Goal: Task Accomplishment & Management: Use online tool/utility

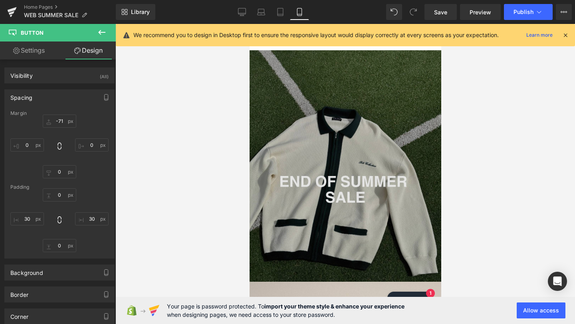
scroll to position [19, 0]
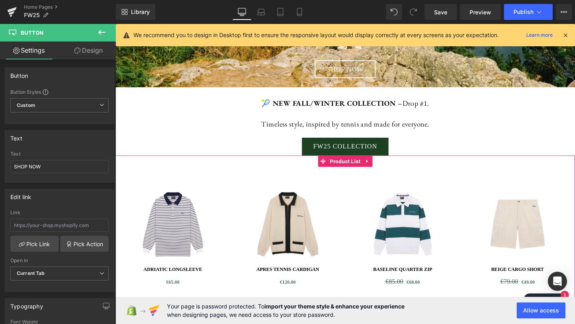
scroll to position [258, 0]
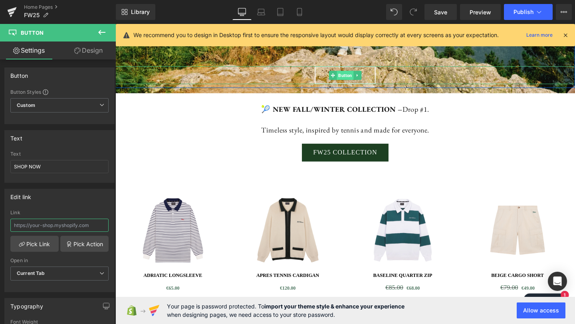
click at [359, 77] on span "Button" at bounding box center [357, 78] width 18 height 10
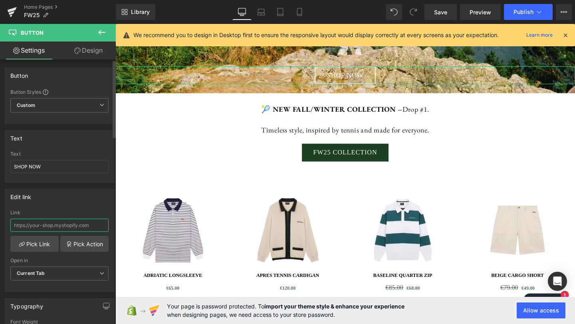
paste input "[URL][DOMAIN_NAME]"
type input "[URL][DOMAIN_NAME]"
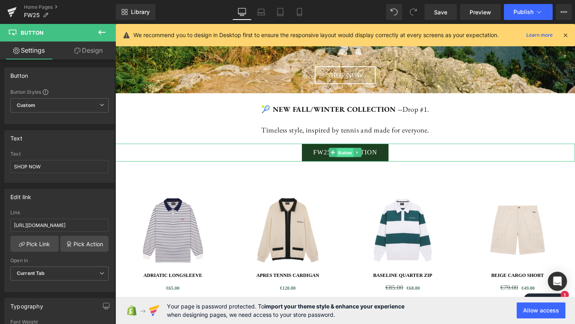
click at [358, 159] on span "Button" at bounding box center [357, 160] width 18 height 10
drag, startPoint x: 77, startPoint y: 226, endPoint x: 106, endPoint y: 224, distance: 29.2
click at [106, 224] on div "[URL][DOMAIN_NAME] Link [URL][DOMAIN_NAME] Pick Link Pick Action Current Tab Ne…" at bounding box center [59, 251] width 109 height 82
click at [97, 223] on input "[URL][DOMAIN_NAME]" at bounding box center [59, 225] width 98 height 13
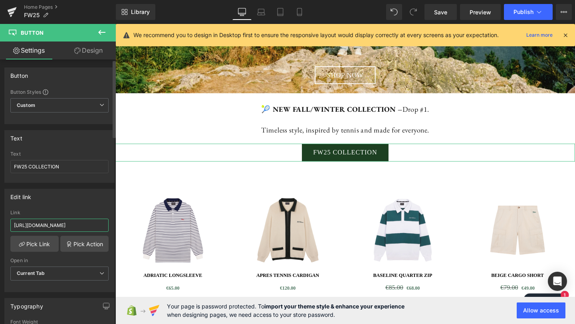
drag, startPoint x: 92, startPoint y: 225, endPoint x: 103, endPoint y: 225, distance: 10.8
click at [103, 225] on input "[URL][DOMAIN_NAME]" at bounding box center [59, 225] width 98 height 13
drag, startPoint x: 104, startPoint y: 225, endPoint x: 0, endPoint y: 224, distance: 103.8
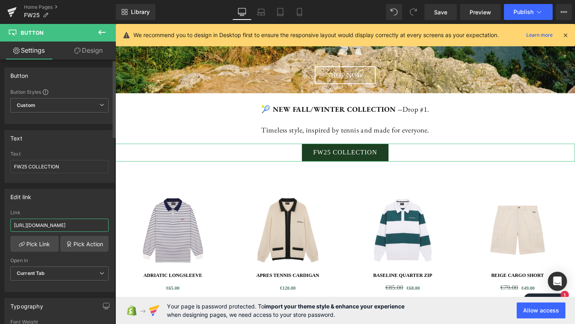
click at [0, 224] on div "Edit link [URL][DOMAIN_NAME] Link [URL][DOMAIN_NAME] Pick Link Pick Action Curr…" at bounding box center [59, 237] width 119 height 109
paste input "[URL][DOMAIN_NAME]"
type input "[URL][DOMAIN_NAME]"
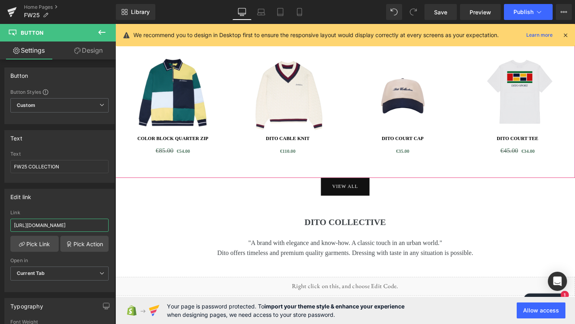
scroll to position [694, 0]
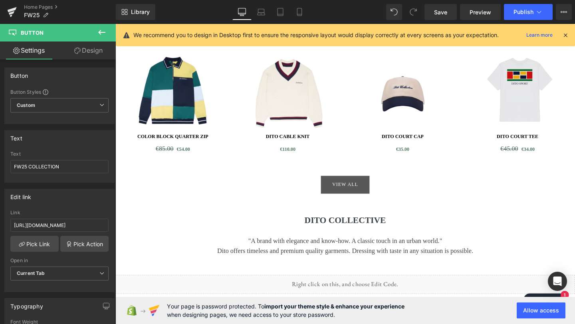
click at [357, 196] on div "VIEW ALL Button" at bounding box center [356, 193] width 483 height 19
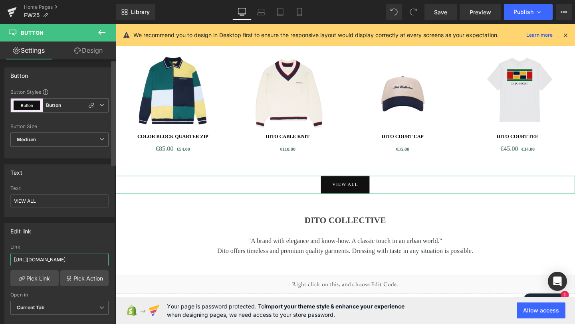
scroll to position [0, 30]
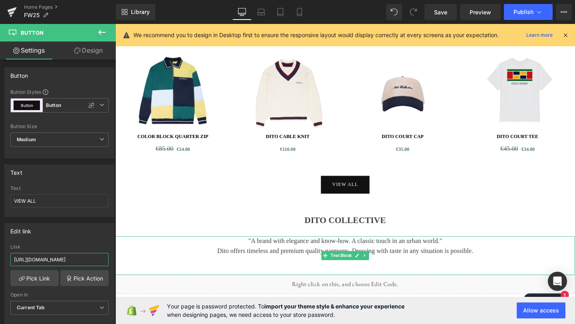
drag, startPoint x: 127, startPoint y: 282, endPoint x: 125, endPoint y: 270, distance: 11.8
paste input "[URL][DOMAIN_NAME]"
type input "[URL][DOMAIN_NAME]"
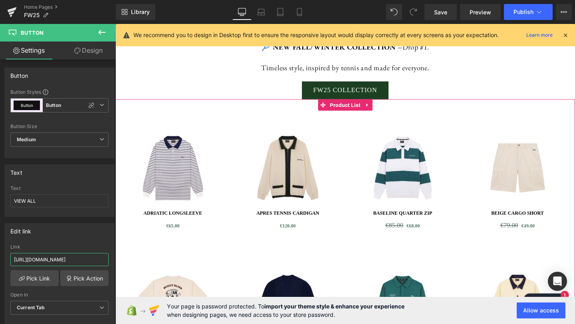
scroll to position [300, 0]
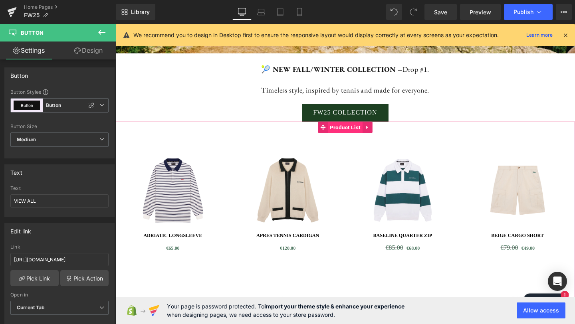
click at [358, 133] on span "Product List" at bounding box center [357, 132] width 36 height 12
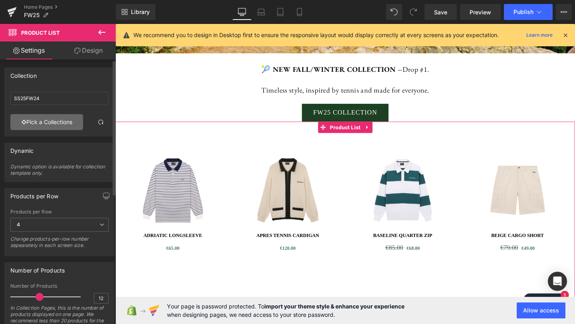
click at [46, 120] on link "Pick a Collections" at bounding box center [46, 122] width 73 height 16
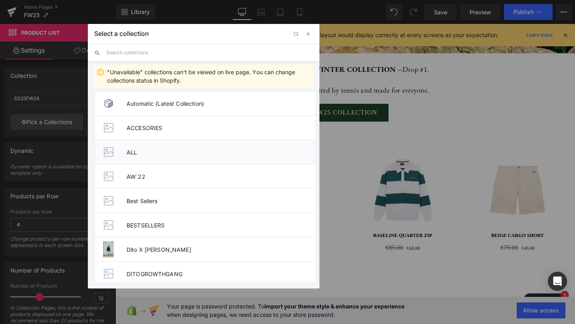
click at [133, 151] on span "ALL" at bounding box center [220, 152] width 189 height 7
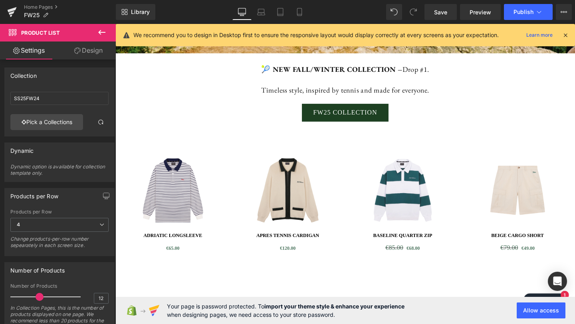
type input "ALL"
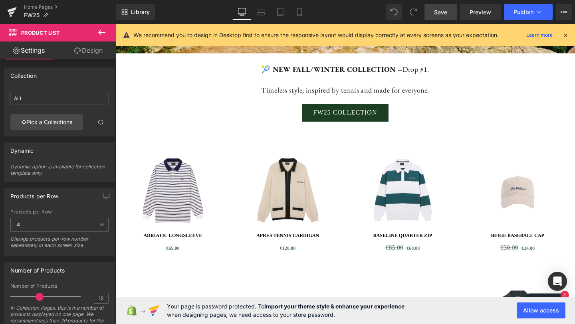
click at [443, 9] on span "Save" at bounding box center [440, 12] width 13 height 8
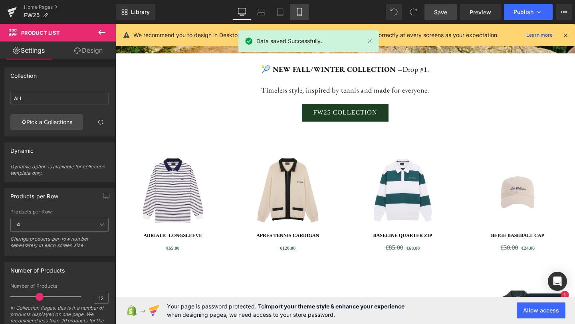
click at [298, 12] on icon at bounding box center [299, 12] width 8 height 8
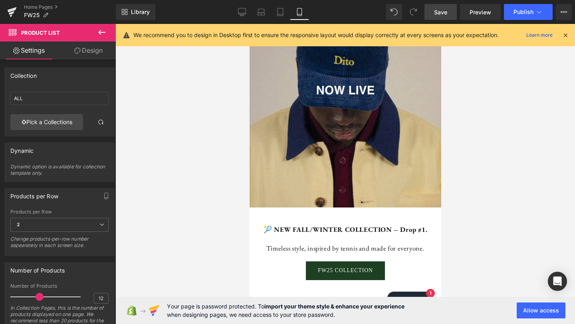
scroll to position [429, 0]
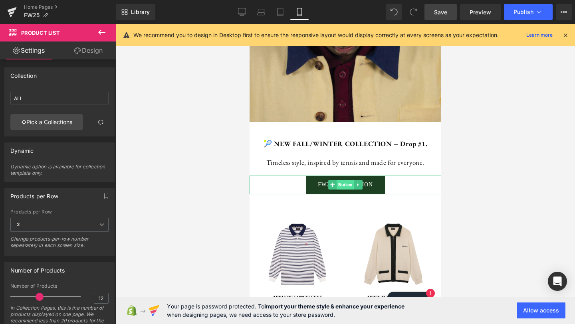
click at [345, 190] on span "Button" at bounding box center [345, 185] width 18 height 10
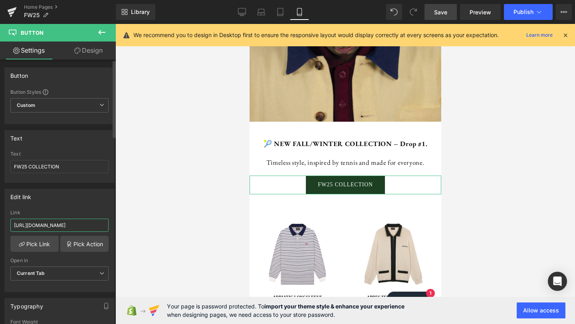
click at [79, 225] on input "[URL][DOMAIN_NAME]" at bounding box center [59, 225] width 98 height 13
drag, startPoint x: 13, startPoint y: 223, endPoint x: 118, endPoint y: 223, distance: 104.9
click at [118, 225] on div "Button You are previewing how the will restyle your page. You can not edit Elem…" at bounding box center [287, 169] width 575 height 338
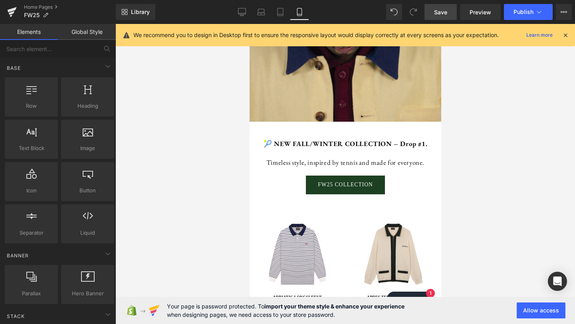
click at [457, 97] on div at bounding box center [344, 174] width 459 height 300
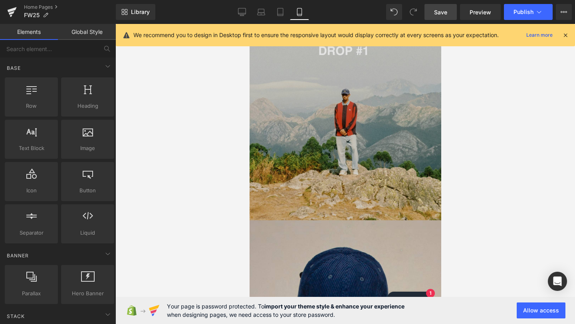
scroll to position [89, 0]
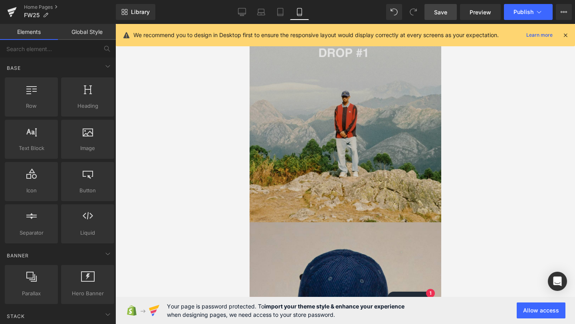
click at [348, 112] on img at bounding box center [345, 102] width 192 height 239
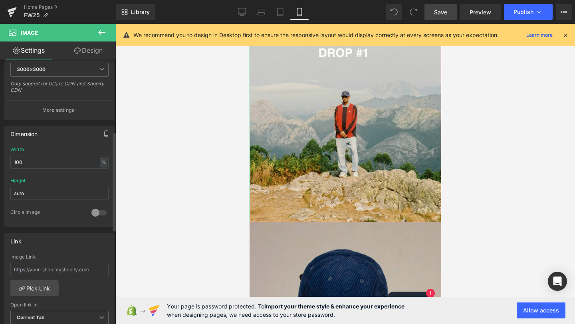
scroll to position [193, 0]
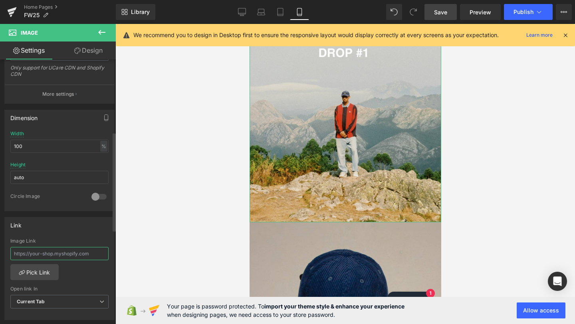
click at [56, 249] on input "text" at bounding box center [59, 253] width 98 height 13
type input "[URL][DOMAIN_NAME]"
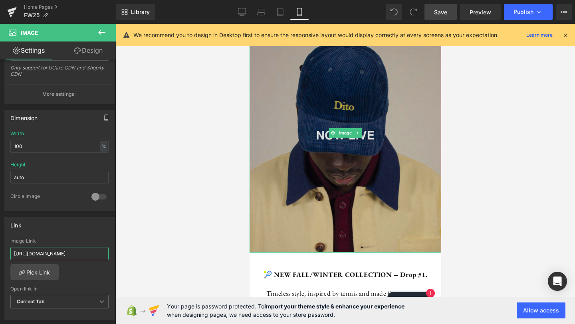
scroll to position [299, 0]
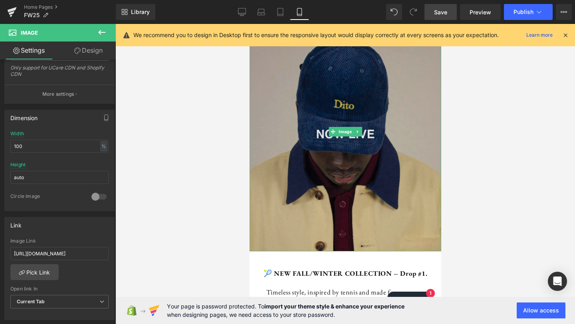
click at [341, 153] on img at bounding box center [345, 131] width 192 height 239
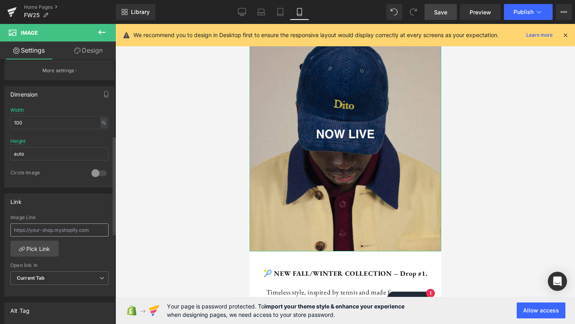
scroll to position [222, 0]
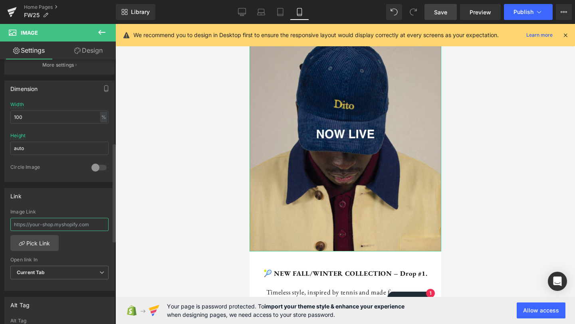
click at [53, 223] on input "text" at bounding box center [59, 224] width 98 height 13
paste input "[URL][DOMAIN_NAME]"
type input "[URL][DOMAIN_NAME]"
click at [93, 239] on div "[URL][DOMAIN_NAME] Image Link [URL][DOMAIN_NAME] Pick Link Current Tab New Tab …" at bounding box center [59, 250] width 109 height 82
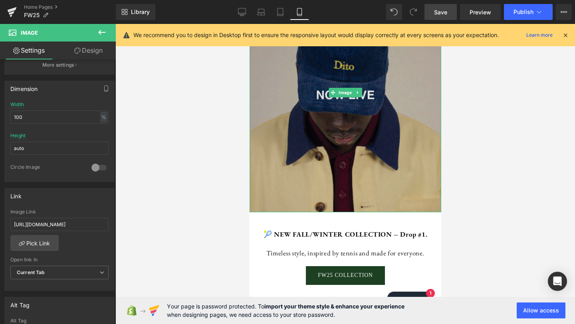
scroll to position [401, 0]
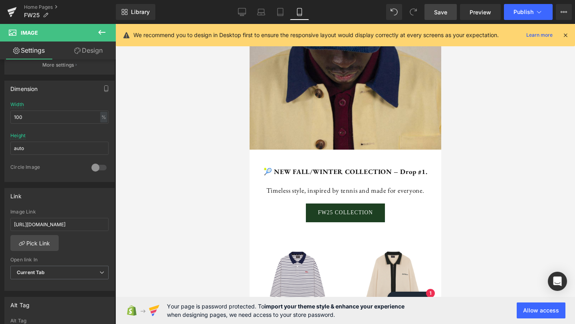
click at [445, 14] on span "Save" at bounding box center [440, 12] width 13 height 8
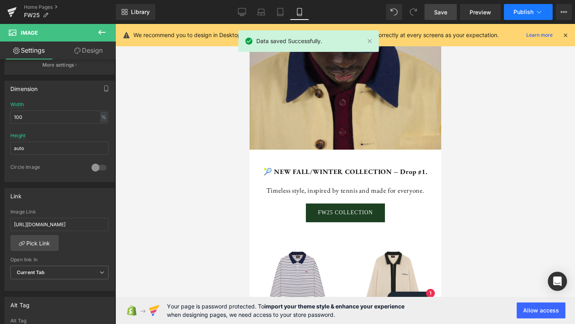
click at [526, 15] on span "Publish" at bounding box center [523, 12] width 20 height 6
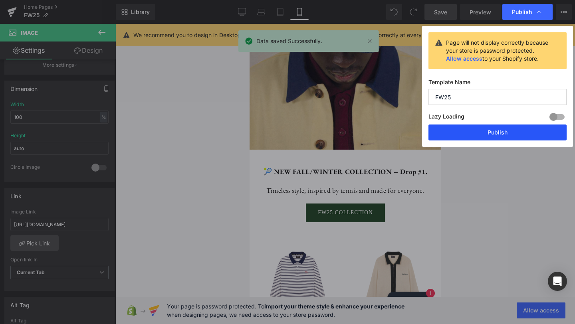
click at [488, 128] on button "Publish" at bounding box center [497, 132] width 138 height 16
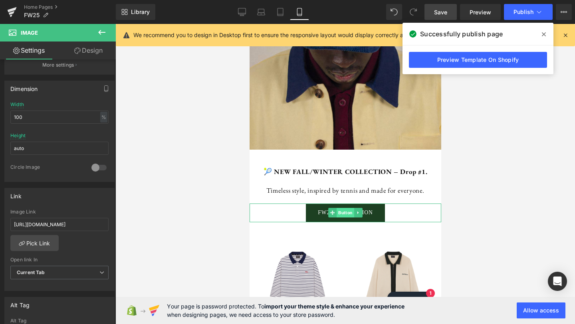
click at [346, 217] on span "Button" at bounding box center [345, 213] width 18 height 10
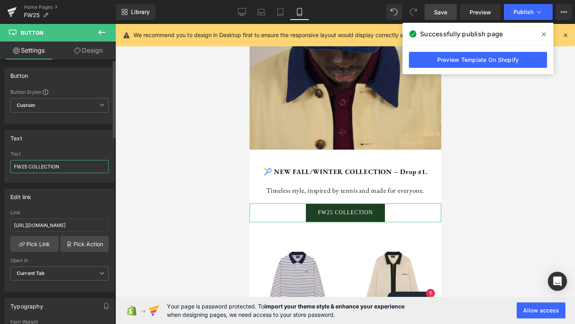
drag, startPoint x: 28, startPoint y: 167, endPoint x: 12, endPoint y: 167, distance: 16.0
click at [12, 167] on input "FW25 COLLECTION" at bounding box center [59, 166] width 98 height 13
type input "NEW COLLECTION"
click at [443, 14] on span "Save" at bounding box center [440, 12] width 13 height 8
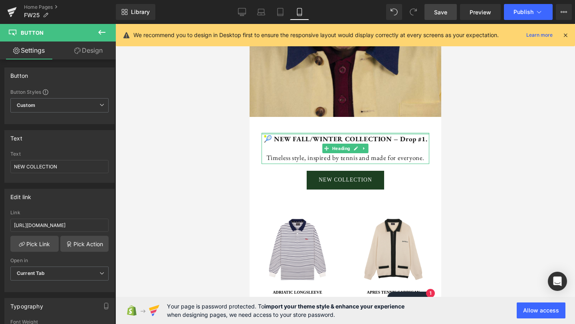
scroll to position [486, 0]
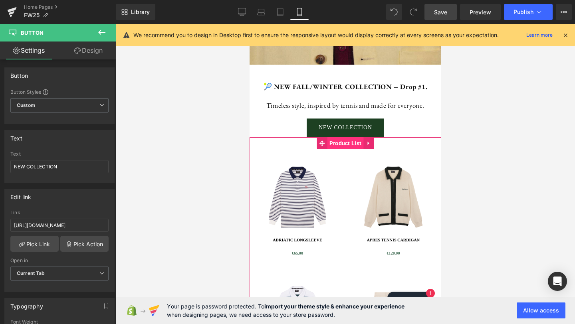
click at [344, 149] on span "Product List" at bounding box center [345, 143] width 36 height 12
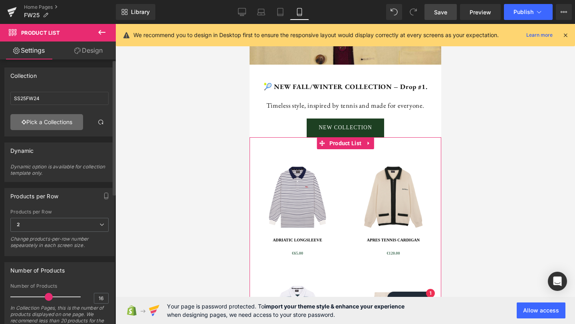
click at [55, 123] on link "Pick a Collections" at bounding box center [46, 122] width 73 height 16
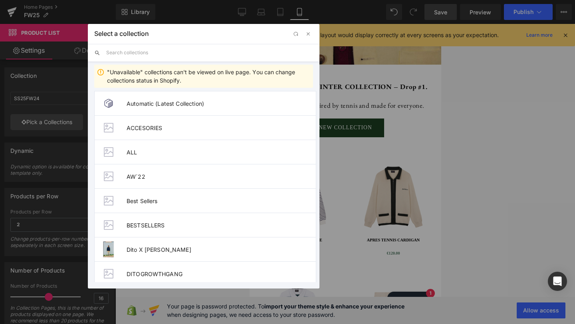
click at [121, 150] on li "ALL" at bounding box center [205, 152] width 222 height 24
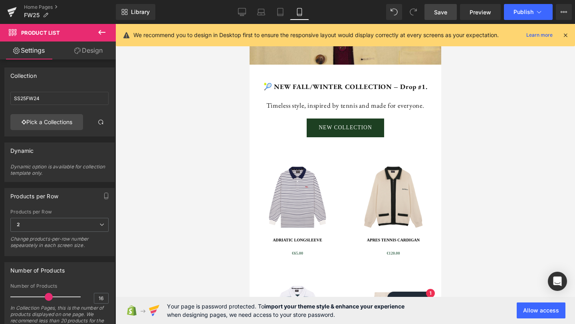
type input "ALL"
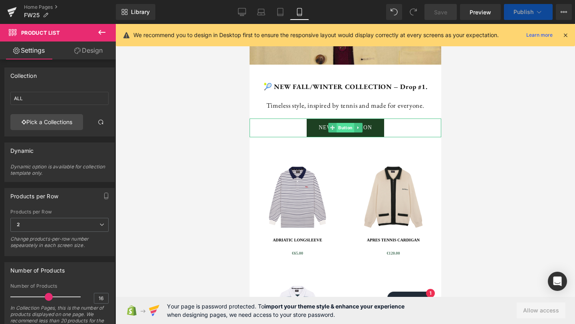
click at [343, 132] on span "Button" at bounding box center [345, 128] width 18 height 10
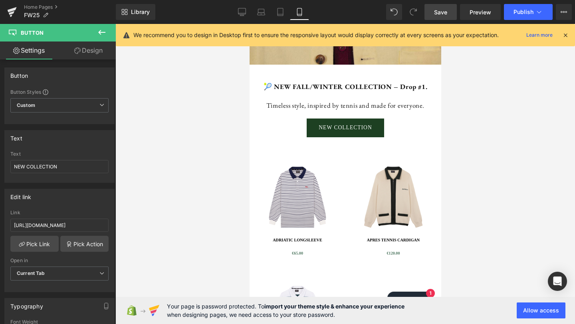
click at [447, 14] on span "Save" at bounding box center [440, 12] width 13 height 8
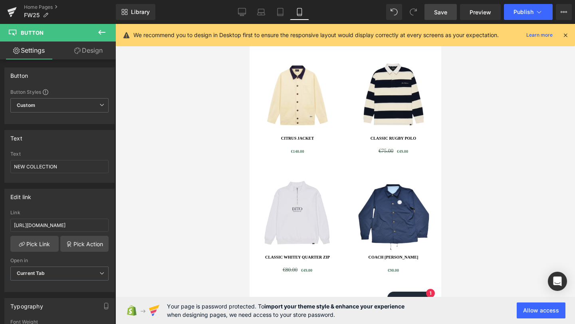
scroll to position [1182, 0]
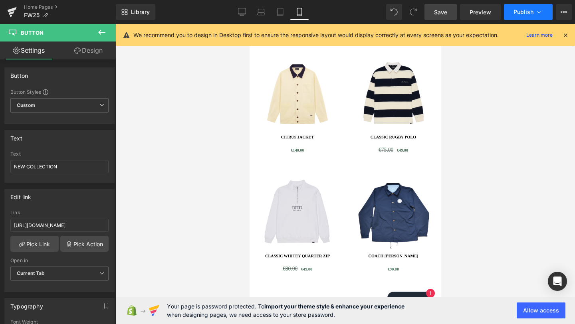
click at [520, 10] on span "Publish" at bounding box center [523, 12] width 20 height 6
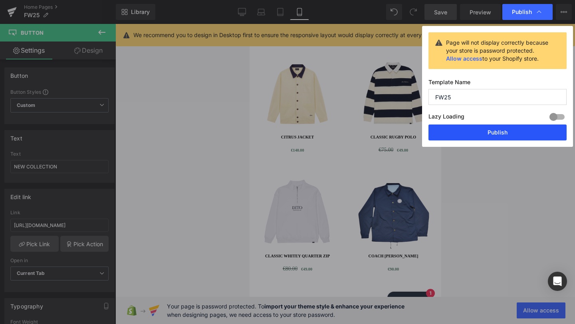
click at [494, 130] on button "Publish" at bounding box center [497, 132] width 138 height 16
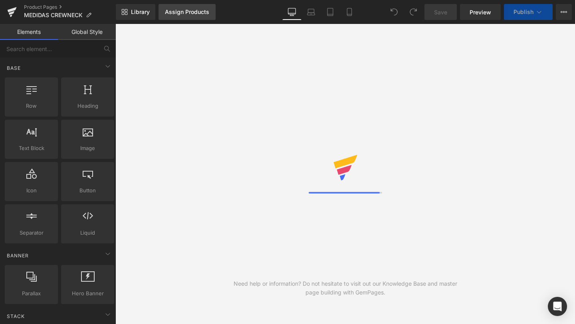
click at [193, 14] on div "Assign Products" at bounding box center [187, 12] width 44 height 6
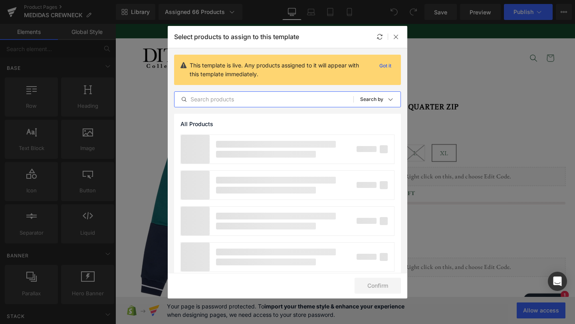
click at [247, 98] on input "text" at bounding box center [263, 100] width 179 height 10
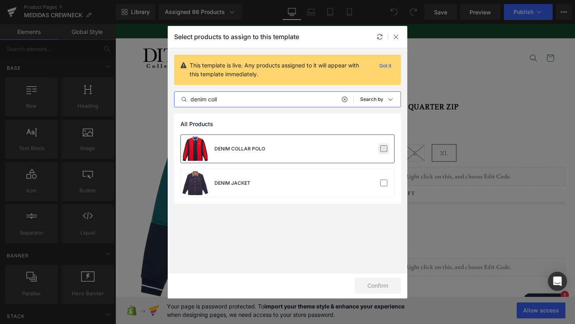
click at [383, 147] on label at bounding box center [383, 148] width 7 height 7
click at [383, 149] on input "checkbox" at bounding box center [383, 149] width 0 height 0
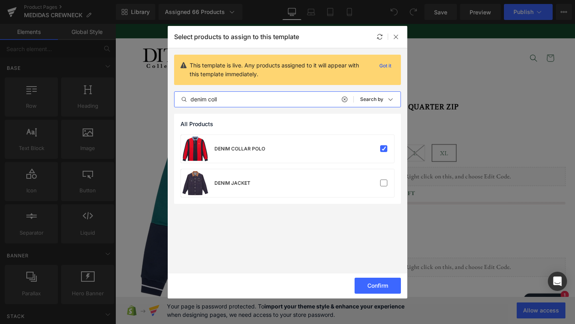
drag, startPoint x: 230, startPoint y: 98, endPoint x: 182, endPoint y: 98, distance: 48.7
click at [182, 98] on div "denim coll" at bounding box center [263, 100] width 179 height 10
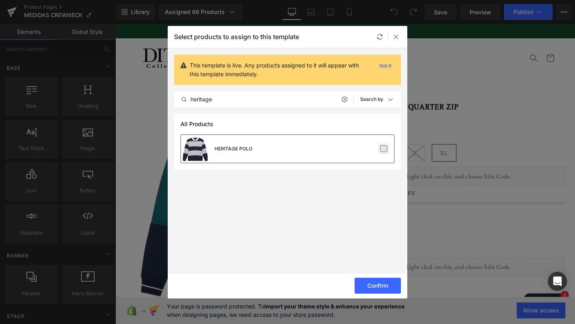
click at [383, 150] on label at bounding box center [383, 148] width 7 height 7
click at [383, 149] on input "checkbox" at bounding box center [383, 149] width 0 height 0
drag, startPoint x: 241, startPoint y: 98, endPoint x: 180, endPoint y: 98, distance: 60.7
click at [179, 98] on input "heritage" at bounding box center [263, 100] width 179 height 10
type input "button grass"
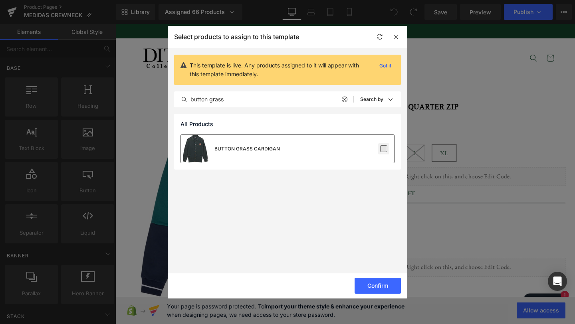
click at [384, 148] on label at bounding box center [383, 148] width 7 height 7
click at [383, 149] on input "checkbox" at bounding box center [383, 149] width 0 height 0
drag, startPoint x: 237, startPoint y: 99, endPoint x: 164, endPoint y: 99, distance: 72.2
click at [166, 99] on div "Select products to assign to this template This template is live. Any products …" at bounding box center [287, 162] width 575 height 324
type input "retro collar"
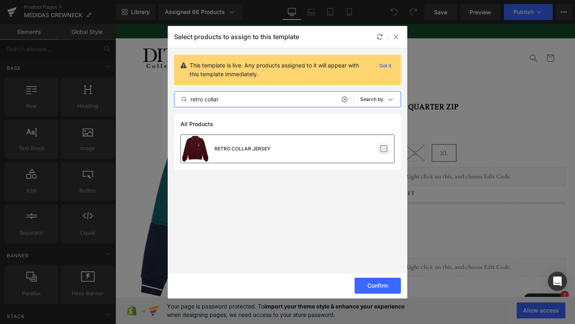
click at [382, 150] on label at bounding box center [383, 148] width 7 height 7
click at [383, 149] on input "checkbox" at bounding box center [383, 149] width 0 height 0
drag, startPoint x: 224, startPoint y: 100, endPoint x: 174, endPoint y: 100, distance: 49.9
click at [174, 100] on input "retro collar" at bounding box center [263, 100] width 179 height 10
type input "mao c"
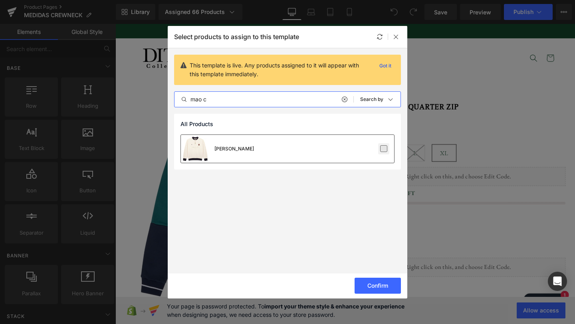
click at [383, 149] on label at bounding box center [383, 148] width 7 height 7
click at [383, 149] on input "checkbox" at bounding box center [383, 149] width 0 height 0
drag, startPoint x: 213, startPoint y: 103, endPoint x: 179, endPoint y: 102, distance: 34.7
click at [179, 102] on input "mao c" at bounding box center [263, 100] width 179 height 10
drag, startPoint x: 202, startPoint y: 99, endPoint x: 185, endPoint y: 97, distance: 16.8
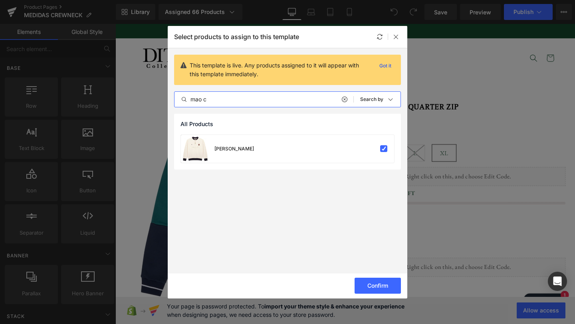
click at [185, 98] on div "mao c" at bounding box center [263, 100] width 179 height 10
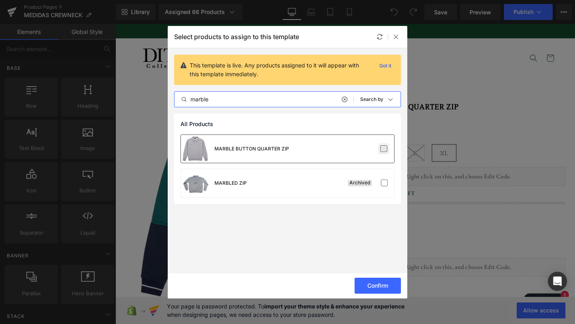
type input "marble"
click at [383, 149] on label at bounding box center [383, 148] width 7 height 7
click at [383, 149] on input "checkbox" at bounding box center [383, 149] width 0 height 0
drag, startPoint x: 225, startPoint y: 99, endPoint x: 188, endPoint y: 99, distance: 36.7
click at [188, 99] on input "marble" at bounding box center [263, 100] width 179 height 10
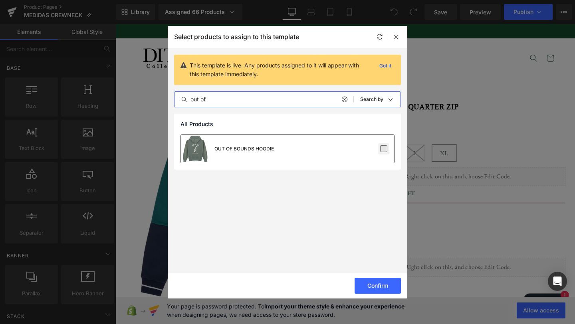
type input "out of"
click at [386, 150] on label at bounding box center [383, 148] width 7 height 7
click at [383, 149] on input "checkbox" at bounding box center [383, 149] width 0 height 0
drag, startPoint x: 215, startPoint y: 100, endPoint x: 179, endPoint y: 100, distance: 36.7
click at [179, 100] on input "out of" at bounding box center [263, 100] width 179 height 10
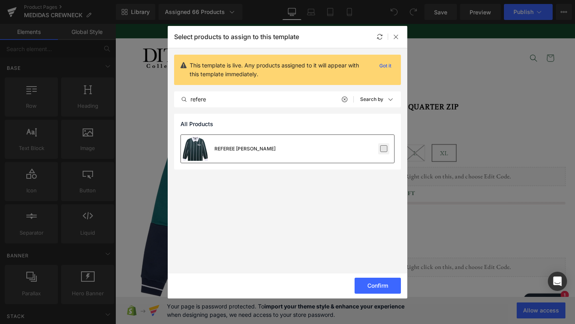
click at [385, 148] on label at bounding box center [383, 148] width 7 height 7
click at [383, 149] on input "checkbox" at bounding box center [383, 149] width 0 height 0
drag, startPoint x: 215, startPoint y: 100, endPoint x: 182, endPoint y: 100, distance: 33.5
click at [182, 100] on div "refere" at bounding box center [263, 100] width 179 height 10
drag, startPoint x: 224, startPoint y: 102, endPoint x: 190, endPoint y: 96, distance: 34.8
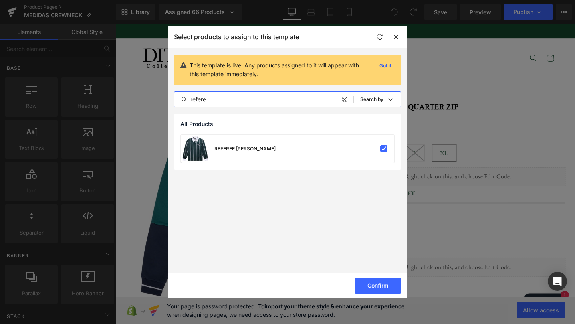
click at [190, 96] on input "refere" at bounding box center [263, 100] width 179 height 10
click at [386, 149] on label at bounding box center [383, 148] width 7 height 7
click at [383, 149] on input "checkbox" at bounding box center [383, 149] width 0 height 0
drag, startPoint x: 227, startPoint y: 100, endPoint x: 184, endPoint y: 99, distance: 43.5
click at [184, 99] on div "sage" at bounding box center [263, 100] width 179 height 10
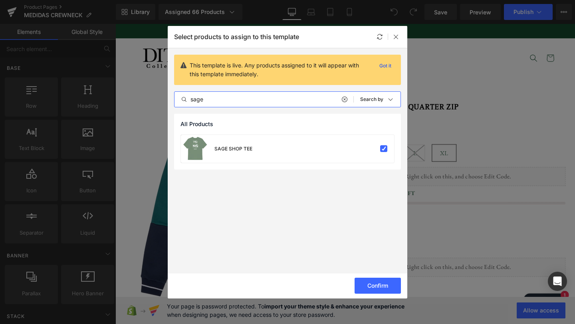
drag, startPoint x: 213, startPoint y: 98, endPoint x: 190, endPoint y: 98, distance: 23.1
click at [190, 98] on input "sage" at bounding box center [263, 100] width 179 height 10
click at [385, 147] on label at bounding box center [383, 148] width 7 height 7
click at [383, 149] on input "checkbox" at bounding box center [383, 149] width 0 height 0
drag, startPoint x: 219, startPoint y: 98, endPoint x: 182, endPoint y: 98, distance: 37.9
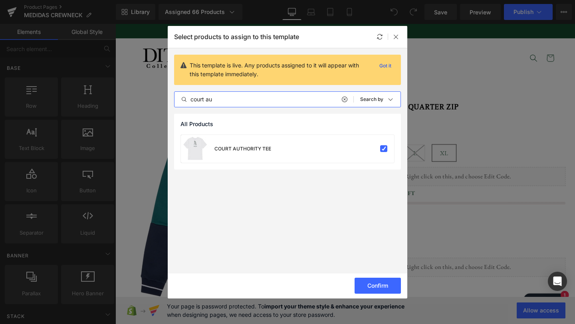
click at [182, 98] on div "court au" at bounding box center [263, 100] width 179 height 10
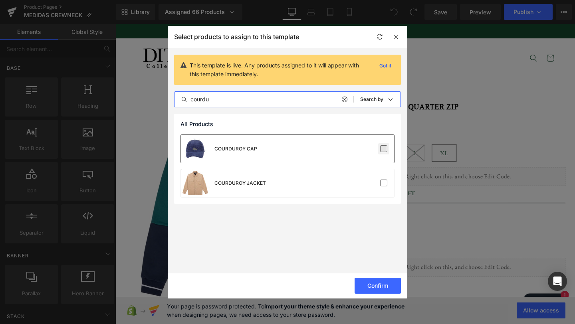
type input "courdu"
click at [383, 148] on label at bounding box center [383, 148] width 7 height 7
click at [383, 149] on input "checkbox" at bounding box center [383, 149] width 0 height 0
click at [389, 284] on button "Confirm" at bounding box center [377, 286] width 46 height 16
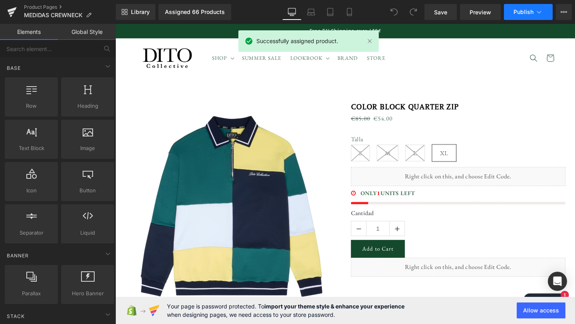
click at [534, 12] on button "Publish" at bounding box center [528, 12] width 49 height 16
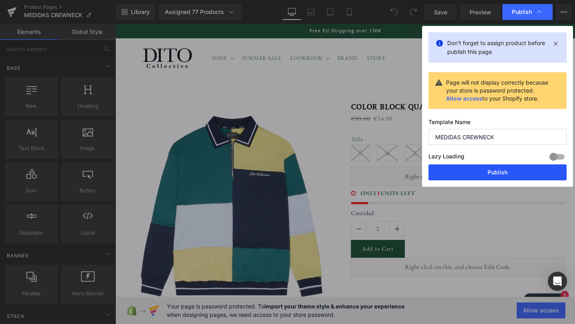
click at [501, 172] on button "Publish" at bounding box center [497, 172] width 138 height 16
